Goal: Use online tool/utility: Utilize a website feature to perform a specific function

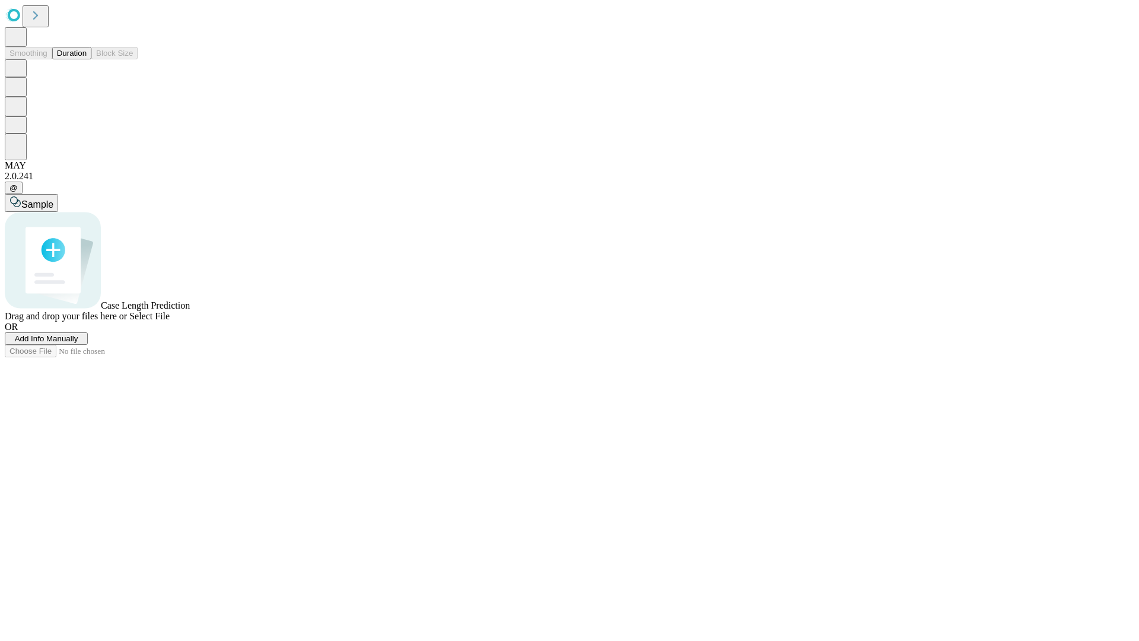
click at [78, 343] on span "Add Info Manually" at bounding box center [46, 338] width 63 height 9
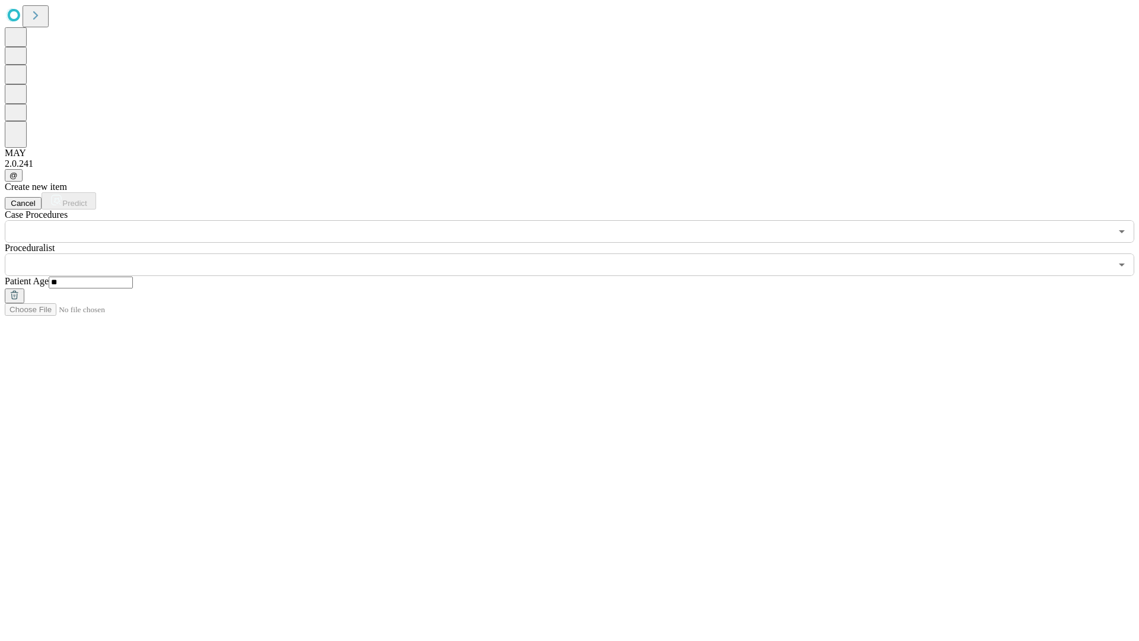
type input "**"
click at [578, 253] on input "text" at bounding box center [558, 264] width 1106 height 23
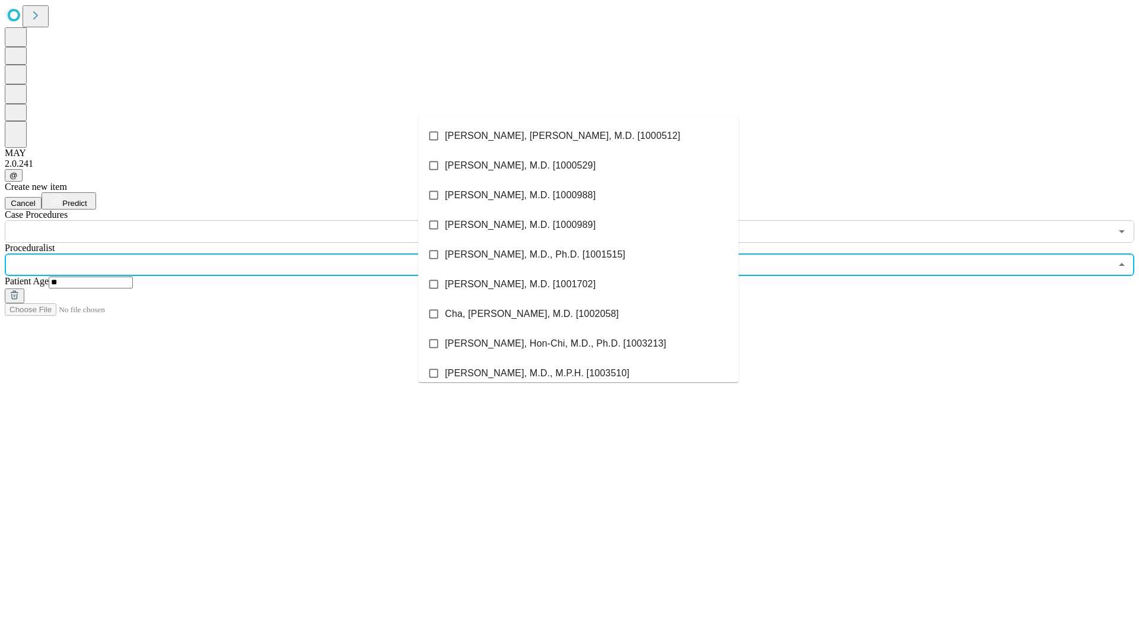
click at [578, 136] on li "[PERSON_NAME], [PERSON_NAME], M.D. [1000512]" at bounding box center [578, 136] width 320 height 30
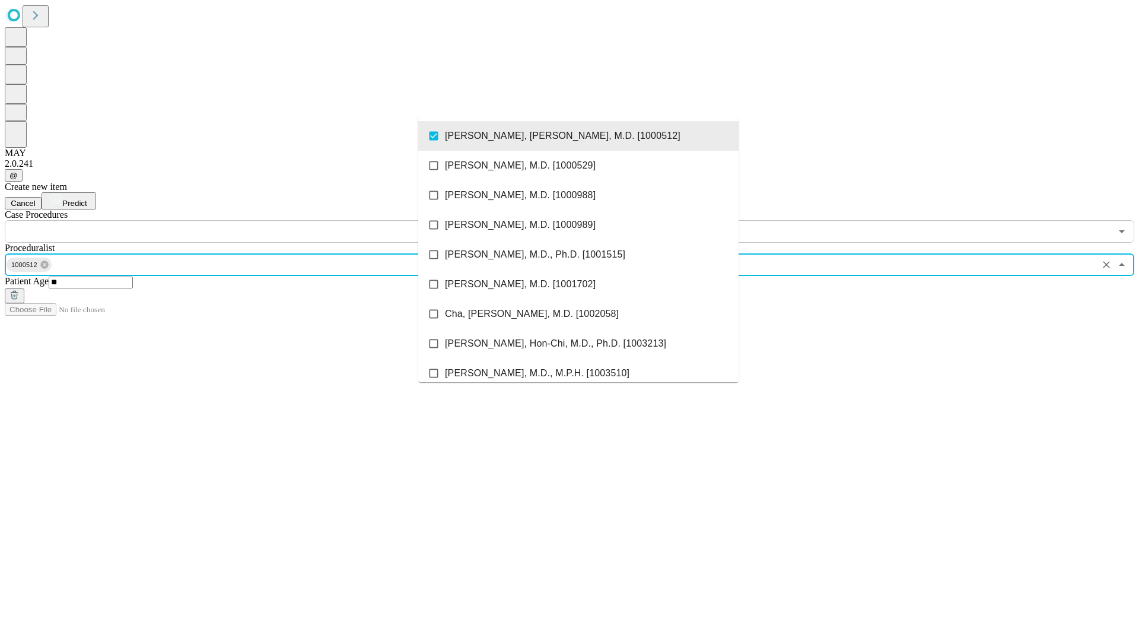
click at [249, 220] on input "text" at bounding box center [558, 231] width 1106 height 23
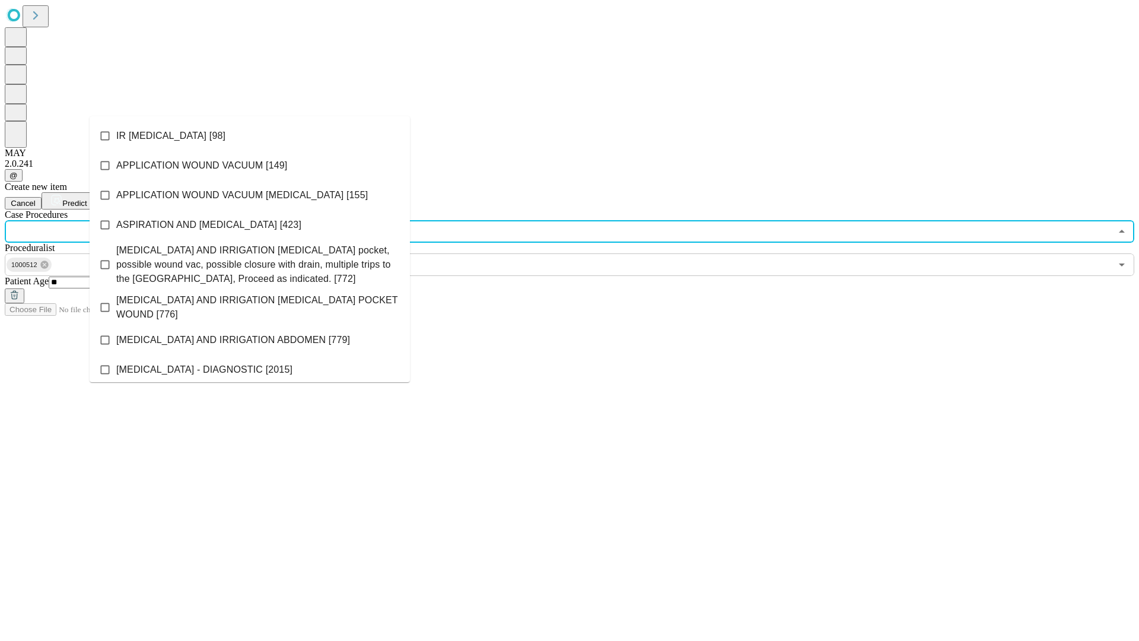
click at [250, 136] on li "IR [MEDICAL_DATA] [98]" at bounding box center [250, 136] width 320 height 30
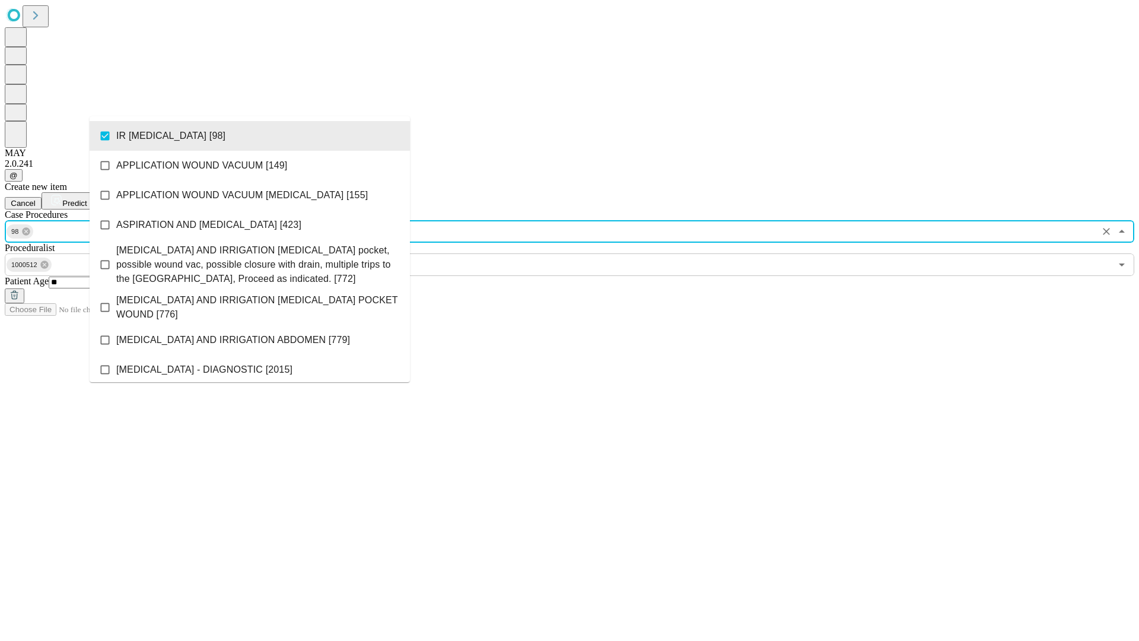
click at [87, 199] on span "Predict" at bounding box center [74, 203] width 24 height 9
